Goal: Navigation & Orientation: Find specific page/section

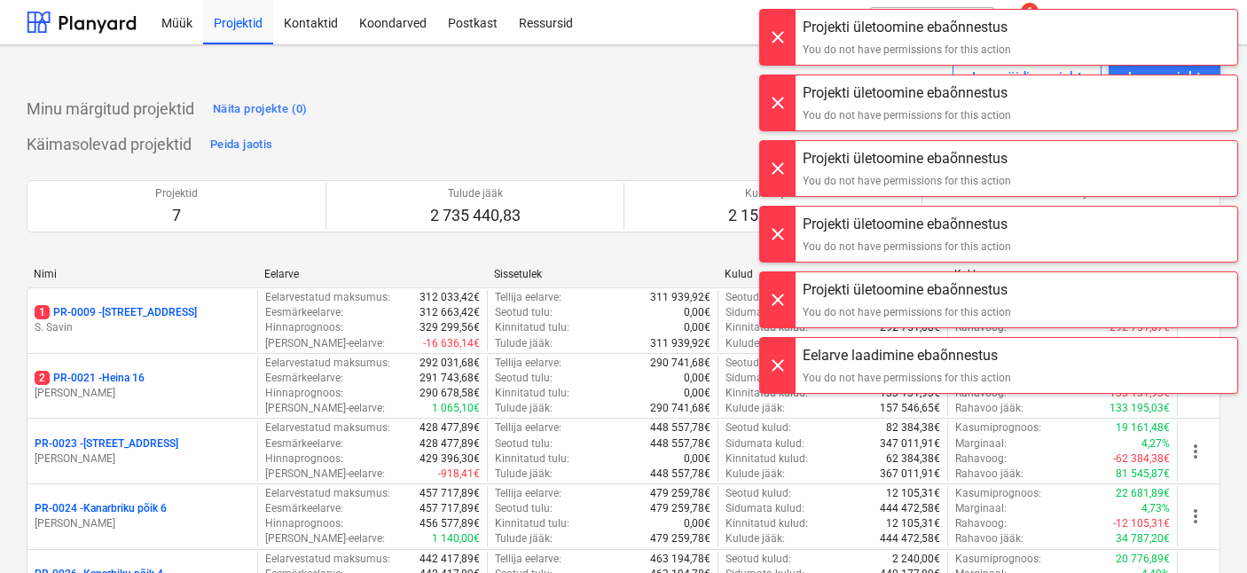
click at [783, 41] on div at bounding box center [777, 37] width 35 height 55
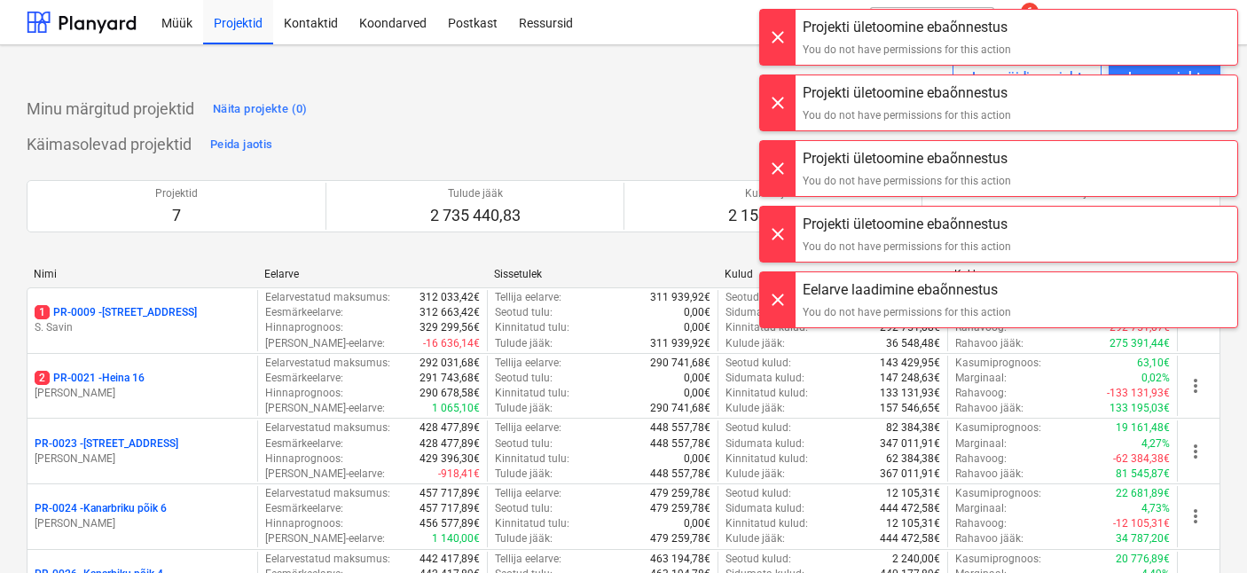
click at [783, 41] on div at bounding box center [777, 37] width 35 height 55
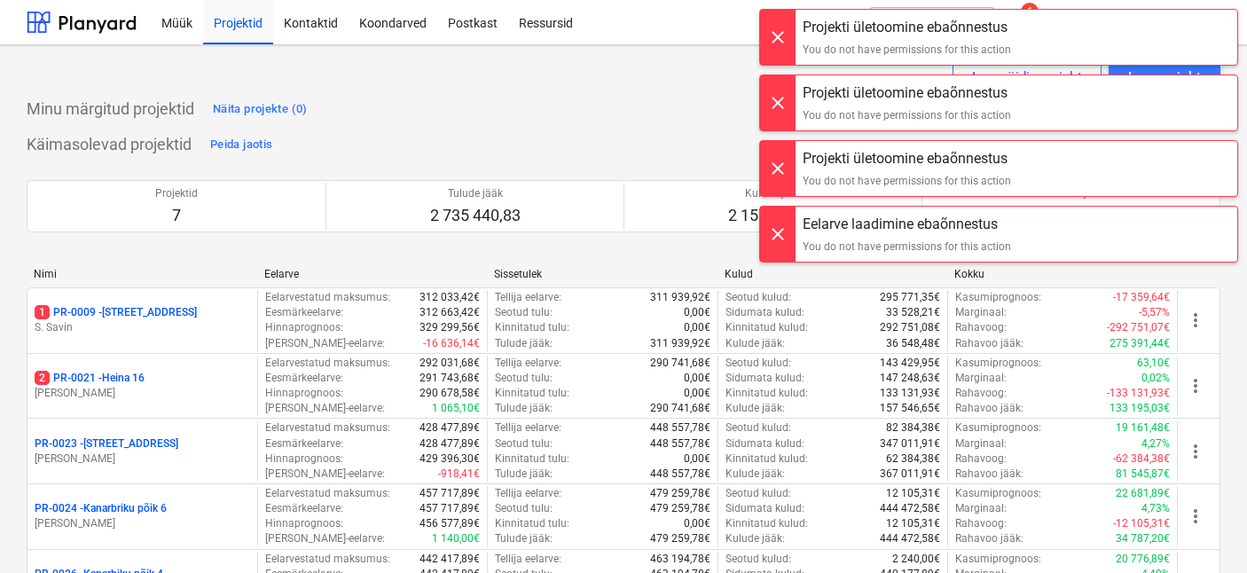
click at [783, 41] on div at bounding box center [777, 37] width 35 height 55
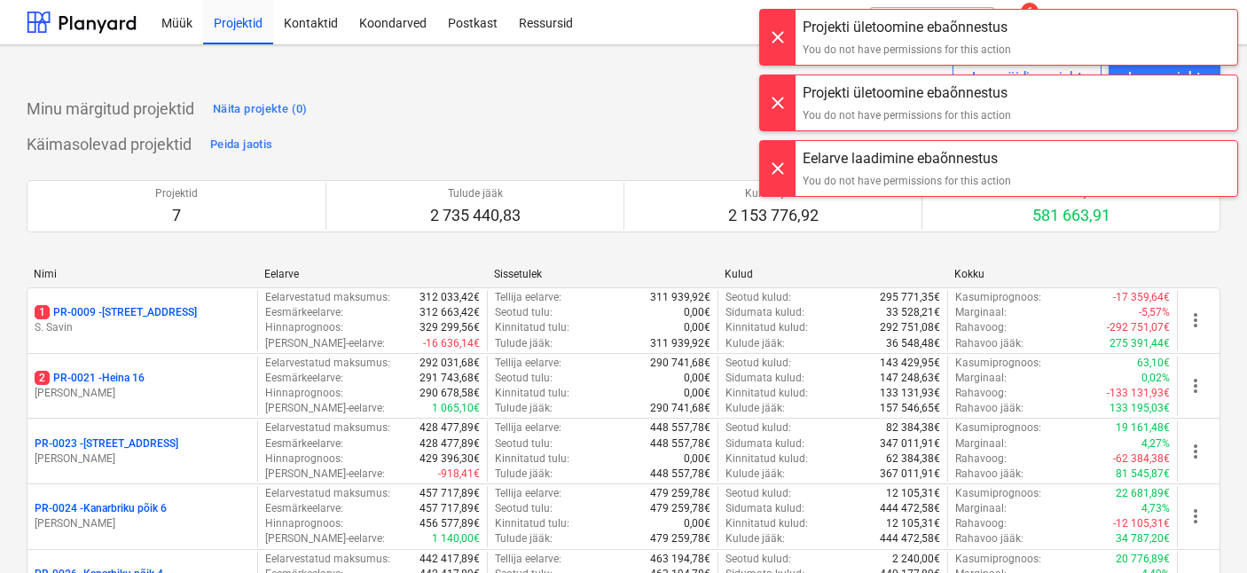
click at [783, 41] on div at bounding box center [777, 37] width 35 height 55
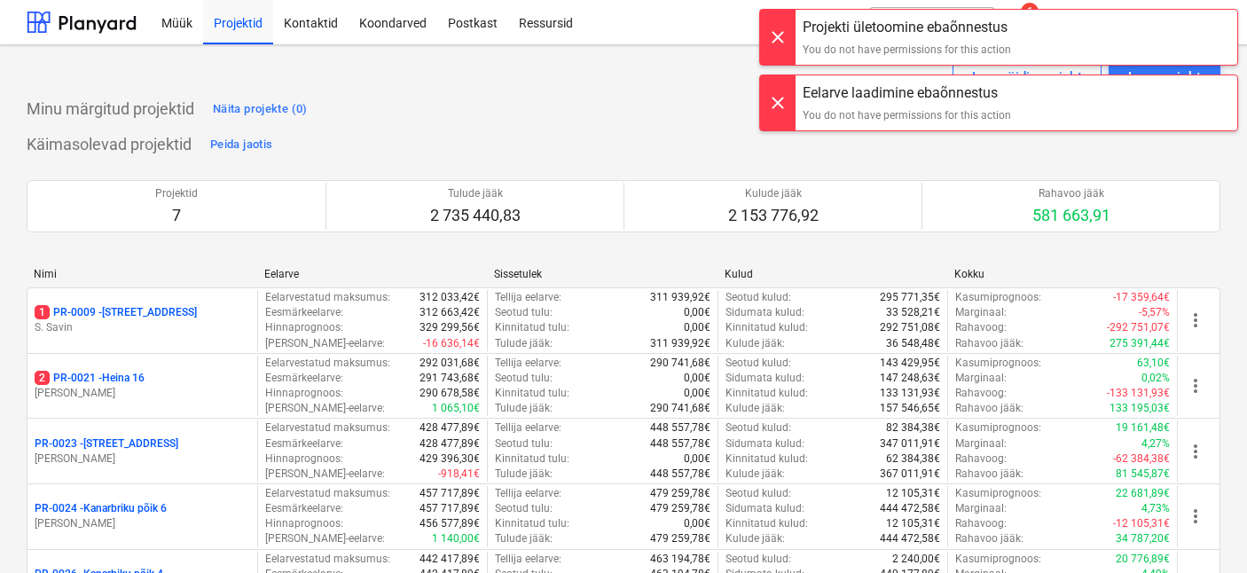
click at [783, 41] on div at bounding box center [777, 37] width 35 height 55
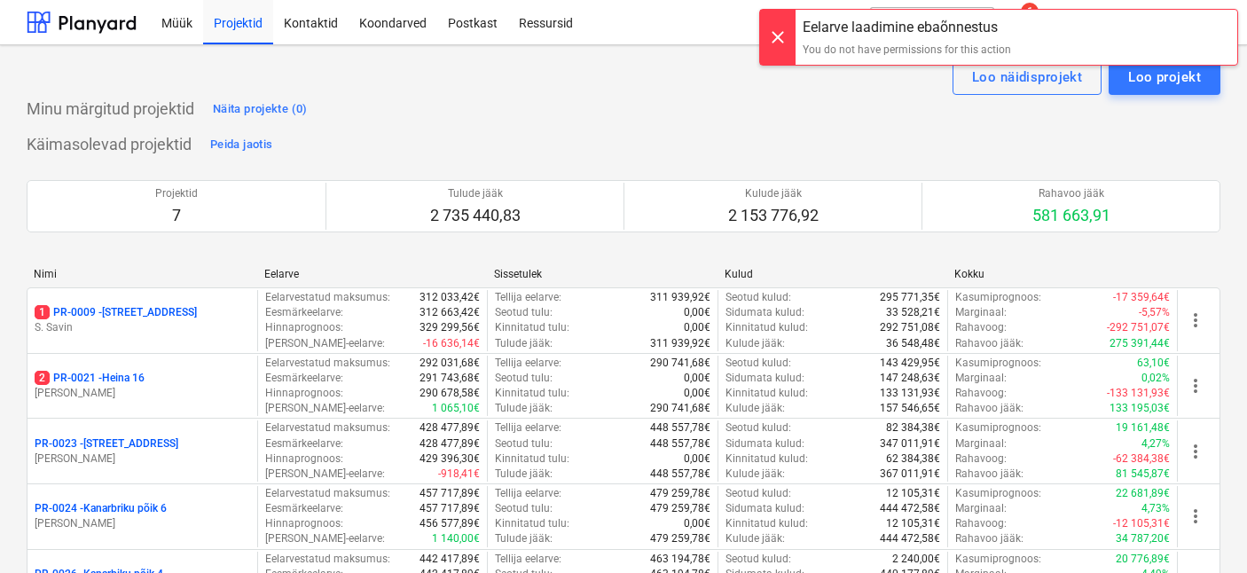
click at [783, 41] on div at bounding box center [777, 37] width 35 height 55
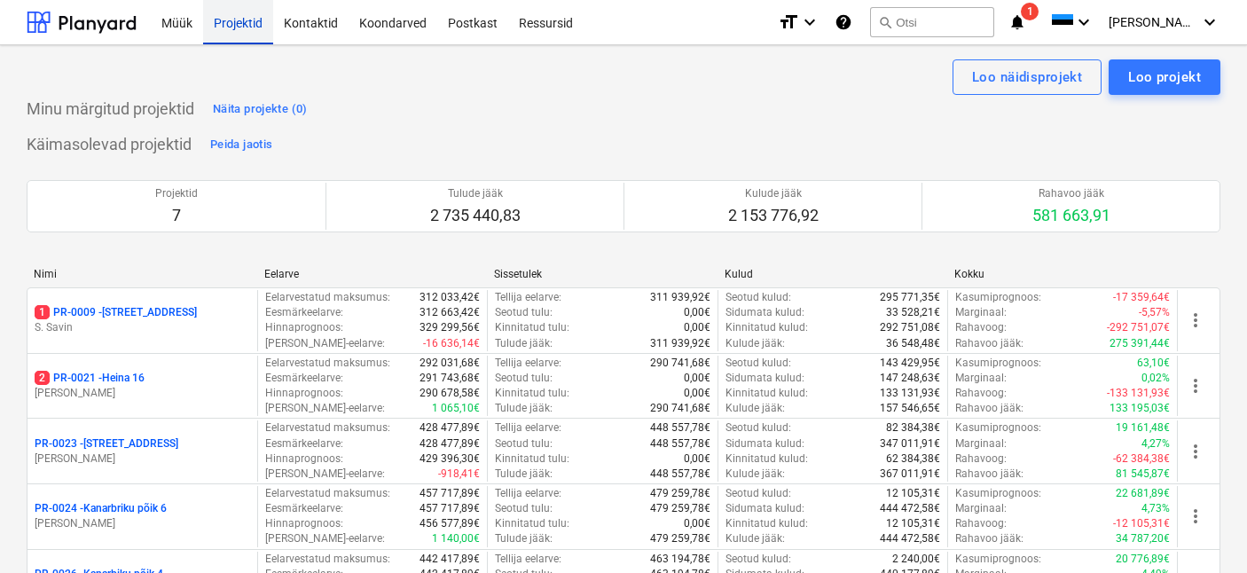
click at [220, 27] on div "Projektid" at bounding box center [238, 21] width 70 height 45
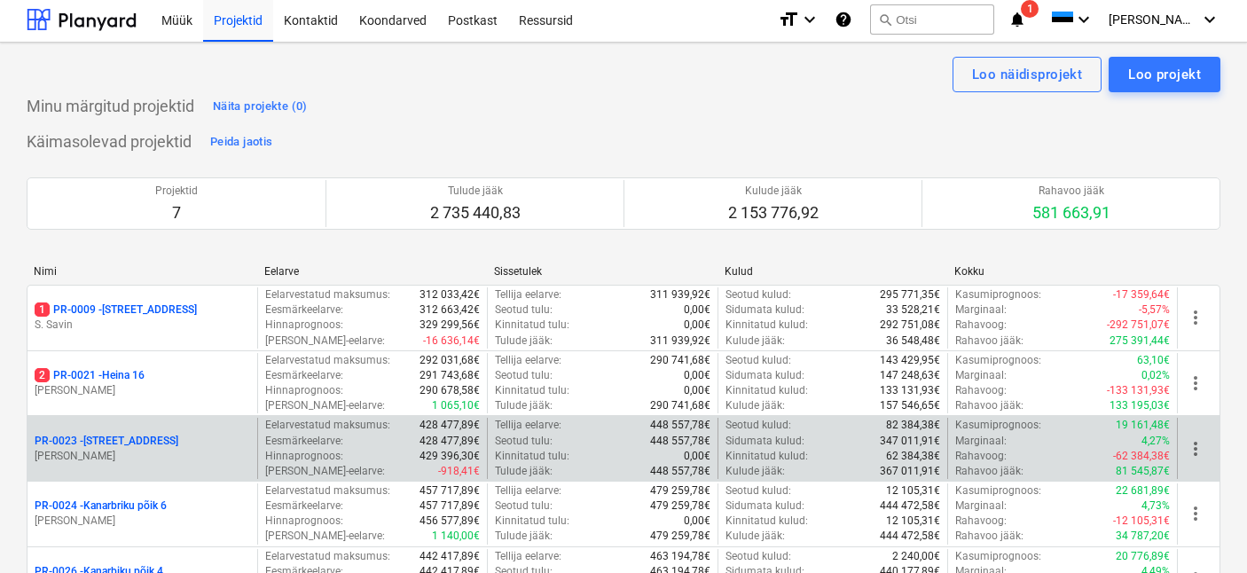
scroll to position [4, 0]
click at [187, 433] on div "PR-0023 - Kanarbriku tee 7" at bounding box center [143, 440] width 216 height 15
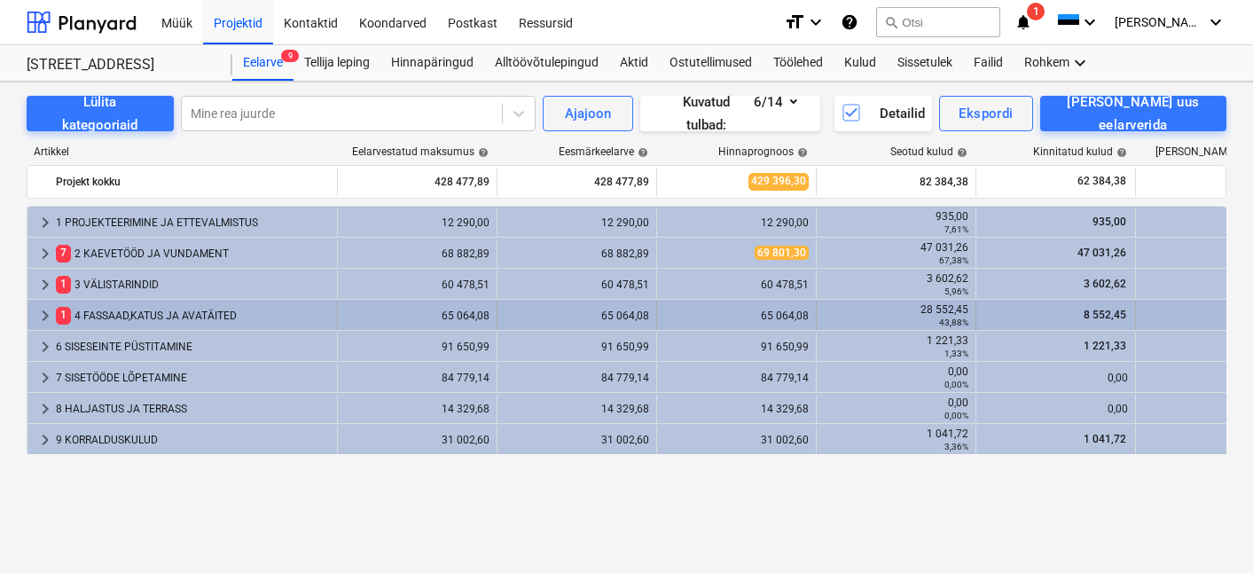
click at [177, 310] on div "1 4 FASSAAD,[PERSON_NAME] AVATÄITED" at bounding box center [193, 316] width 274 height 28
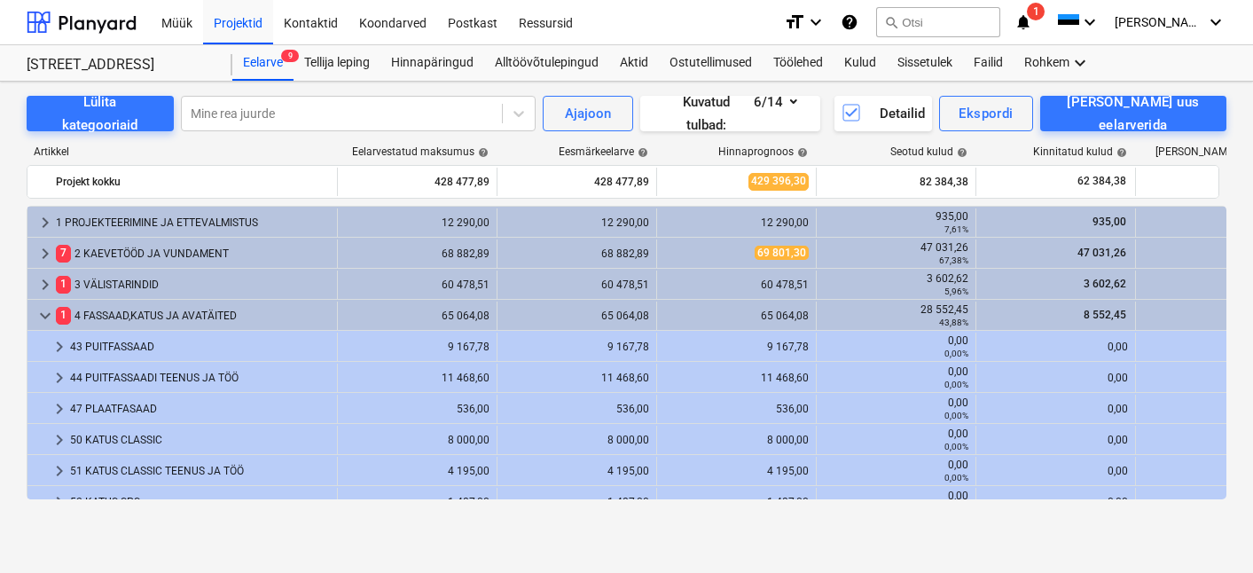
scroll to position [4, 0]
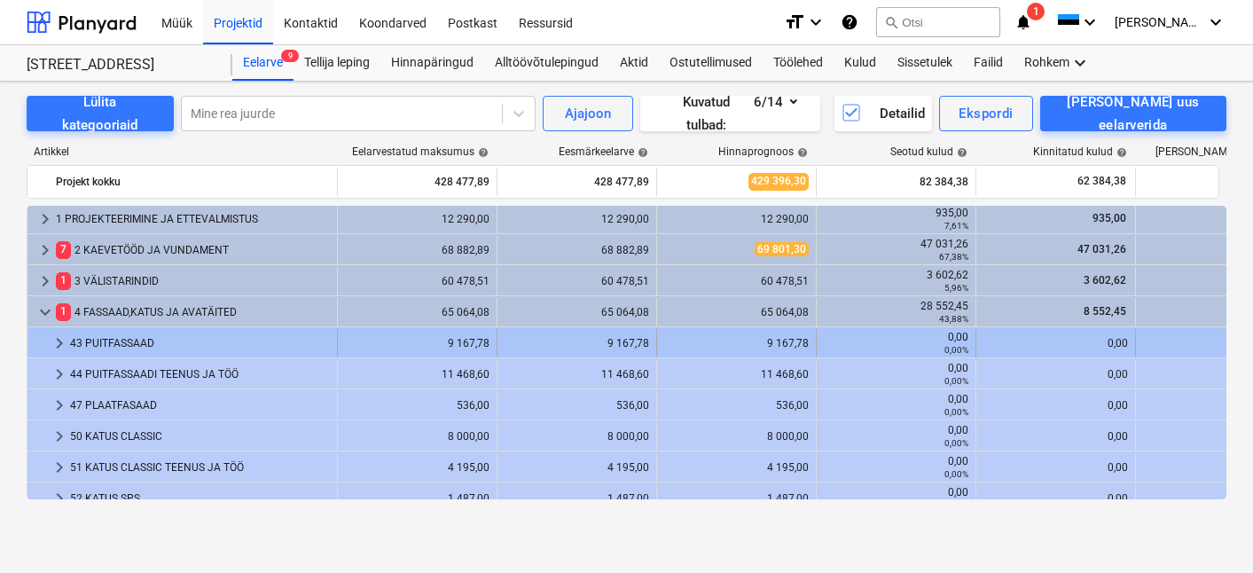
click at [133, 344] on div "43 PUITFASSAAD" at bounding box center [200, 343] width 260 height 28
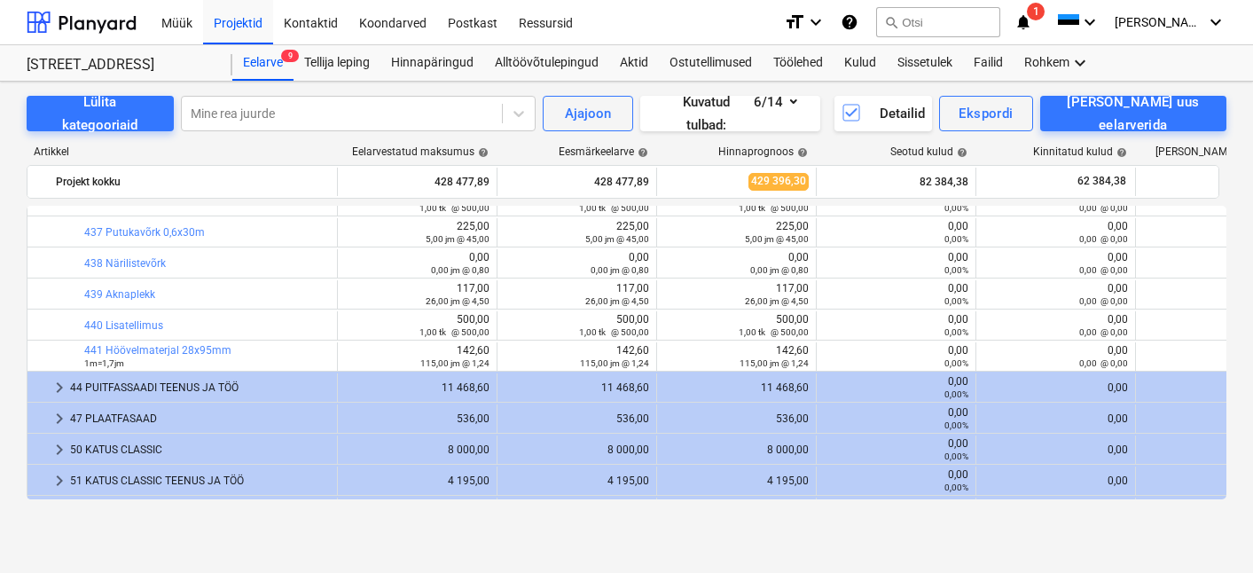
scroll to position [273, 0]
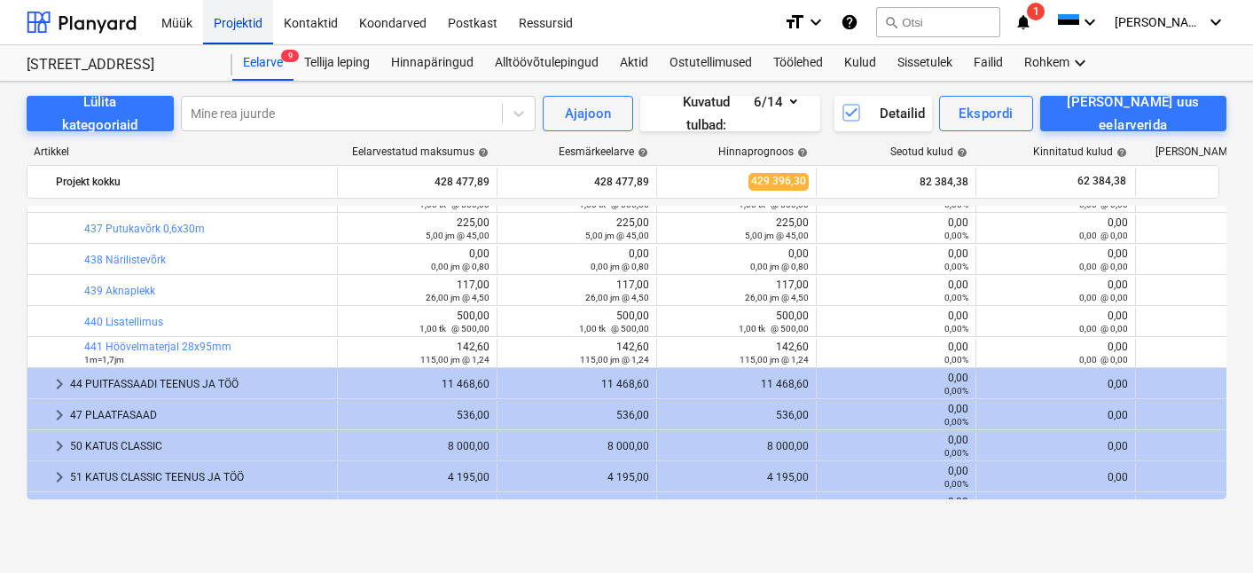
click at [228, 35] on div "Projektid" at bounding box center [238, 21] width 70 height 45
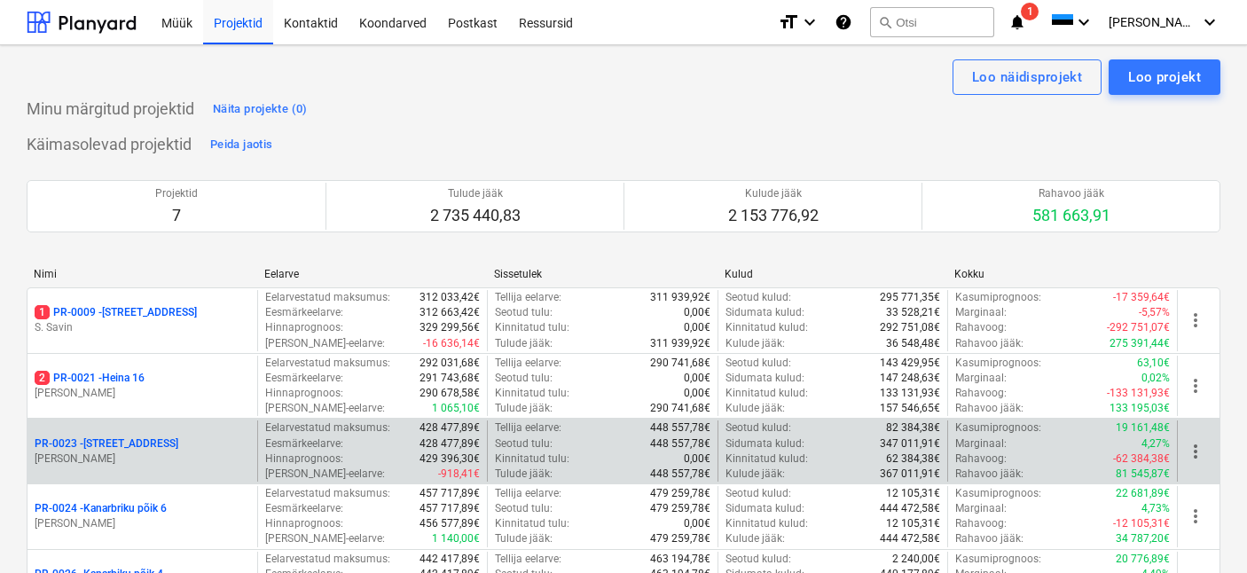
click at [169, 452] on p "[PERSON_NAME]" at bounding box center [143, 459] width 216 height 15
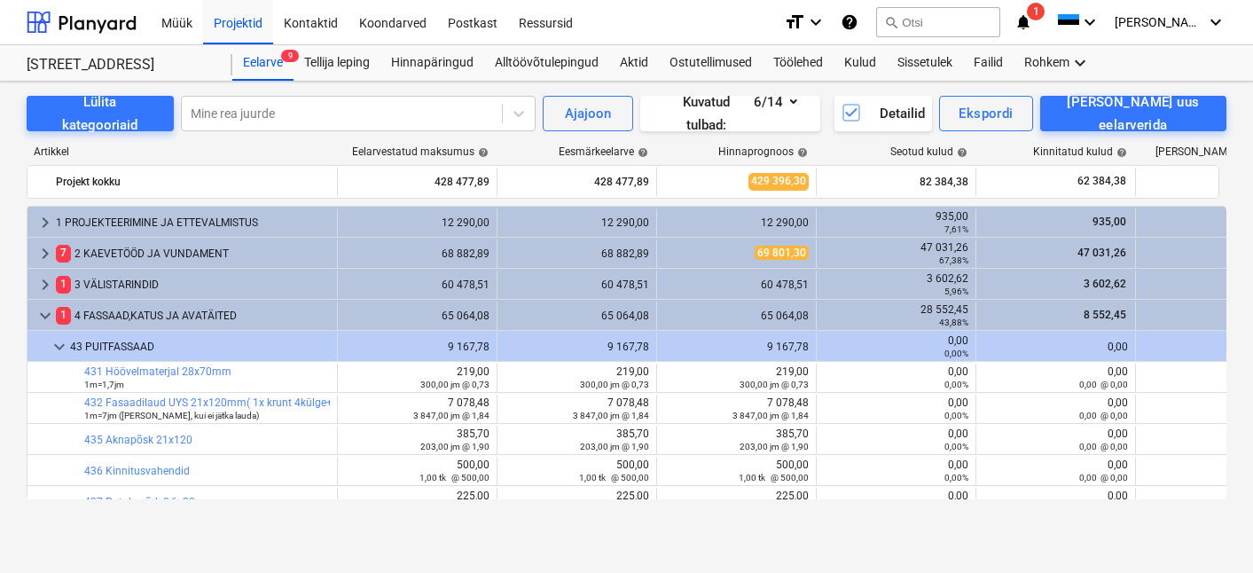
scroll to position [27, 0]
